Goal: Check status: Check status

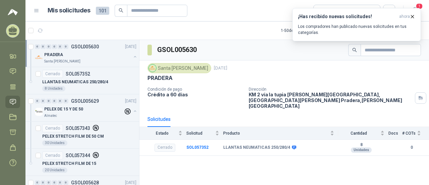
click at [133, 57] on button "button" at bounding box center [135, 56] width 5 height 5
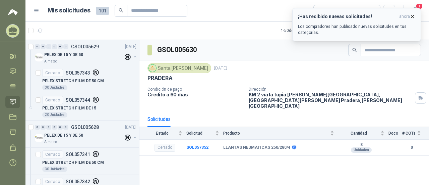
scroll to position [67, 0]
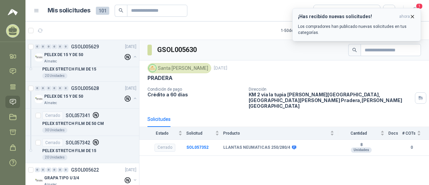
click at [413, 17] on icon "button" at bounding box center [413, 17] width 6 height 6
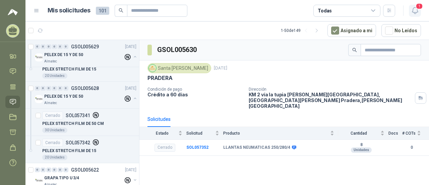
click at [417, 8] on span "1" at bounding box center [419, 6] width 7 height 6
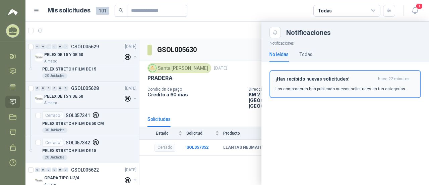
click at [333, 78] on h3 "¡Has recibido nuevas solicitudes!" at bounding box center [326, 79] width 100 height 6
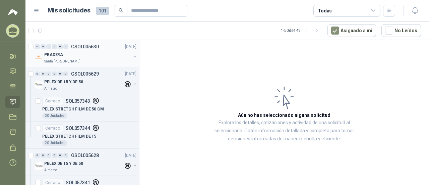
click at [104, 56] on div "PRADERA" at bounding box center [87, 55] width 87 height 8
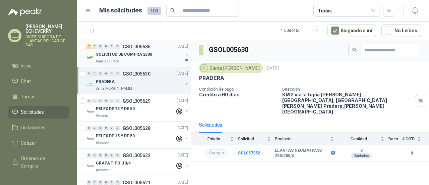
click at [154, 55] on div "SOLICITUD DE COMPRA 2300" at bounding box center [139, 55] width 87 height 8
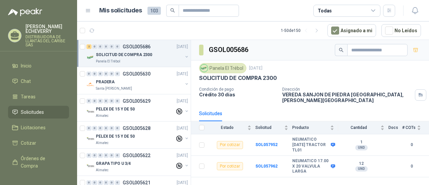
click at [160, 55] on div "SOLICITUD DE COMPRA 2300" at bounding box center [139, 55] width 87 height 8
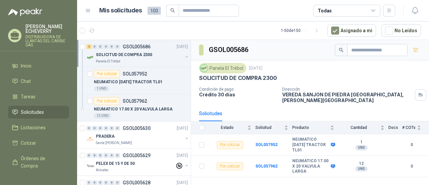
click at [161, 55] on div "SOLICITUD DE COMPRA 2300" at bounding box center [139, 55] width 87 height 8
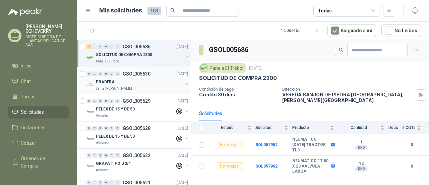
click at [156, 84] on div "PRADERA" at bounding box center [139, 82] width 87 height 8
